Goal: Information Seeking & Learning: Learn about a topic

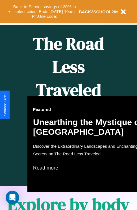
scroll to position [231, 0]
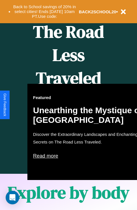
click at [69, 105] on div "Featured Unearthing the Mystique of [GEOGRAPHIC_DATA] Discover the Extraordinar…" at bounding box center [89, 132] width 125 height 96
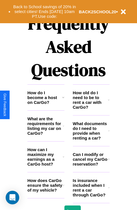
scroll to position [686, 0]
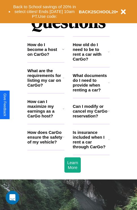
click at [91, 61] on h3 "How old do I need to be to rent a car with CarGo?" at bounding box center [90, 51] width 35 height 19
click at [63, 52] on icon at bounding box center [63, 49] width 2 height 5
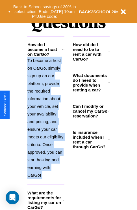
click at [46, 120] on p "To become a host on CarGo, simply sign up on our platform, provide the required…" at bounding box center [45, 118] width 37 height 122
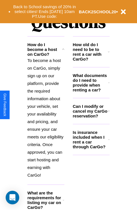
click at [91, 92] on h3 "What documents do I need to provide when renting a car?" at bounding box center [91, 82] width 36 height 19
click at [91, 149] on h3 "Is insurance included when I rent a car through CarGo?" at bounding box center [90, 139] width 35 height 19
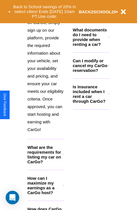
click at [46, 195] on h3 "How can I maximize my earnings as a CarGo host?" at bounding box center [44, 185] width 35 height 19
click at [91, 73] on h3 "Can I modify or cancel my CarGo reservation?" at bounding box center [90, 65] width 35 height 14
